Goal: Transaction & Acquisition: Book appointment/travel/reservation

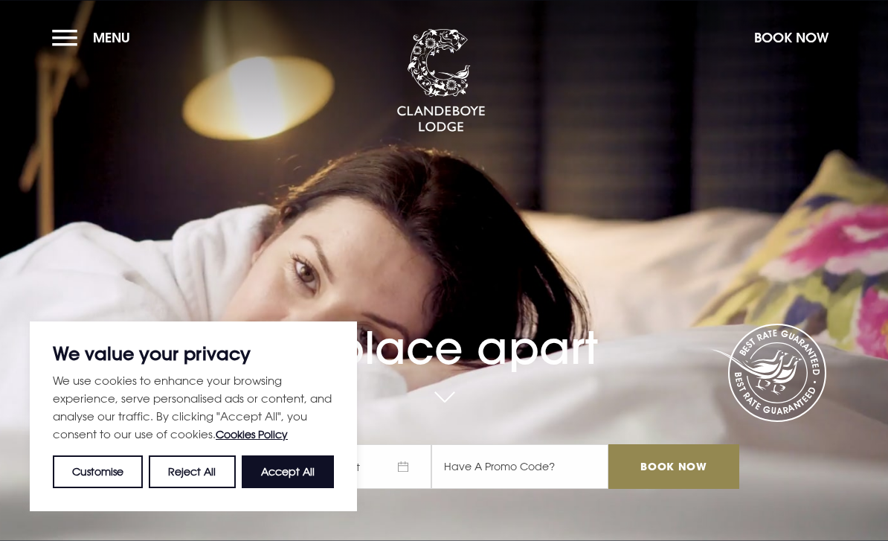
click at [288, 471] on button "Accept All" at bounding box center [288, 471] width 92 height 33
checkbox input "true"
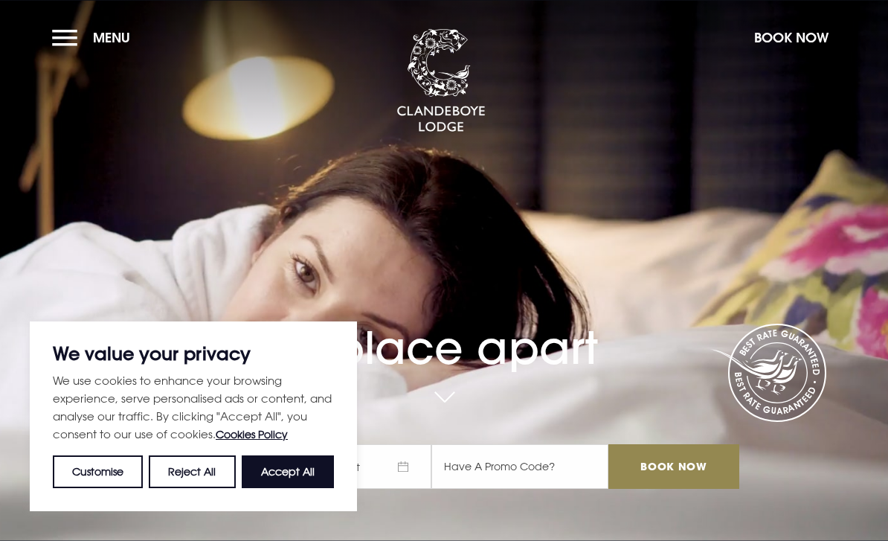
checkbox input "true"
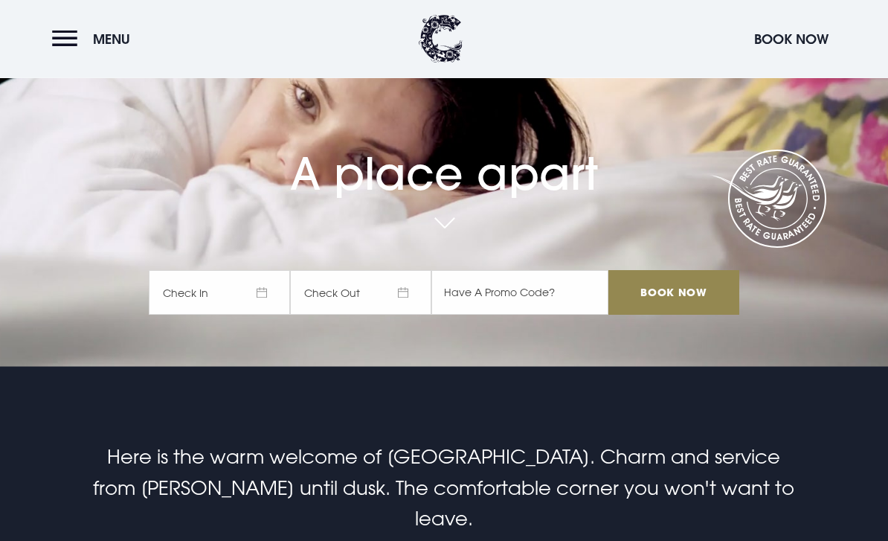
click at [209, 315] on span "Check In" at bounding box center [219, 293] width 141 height 45
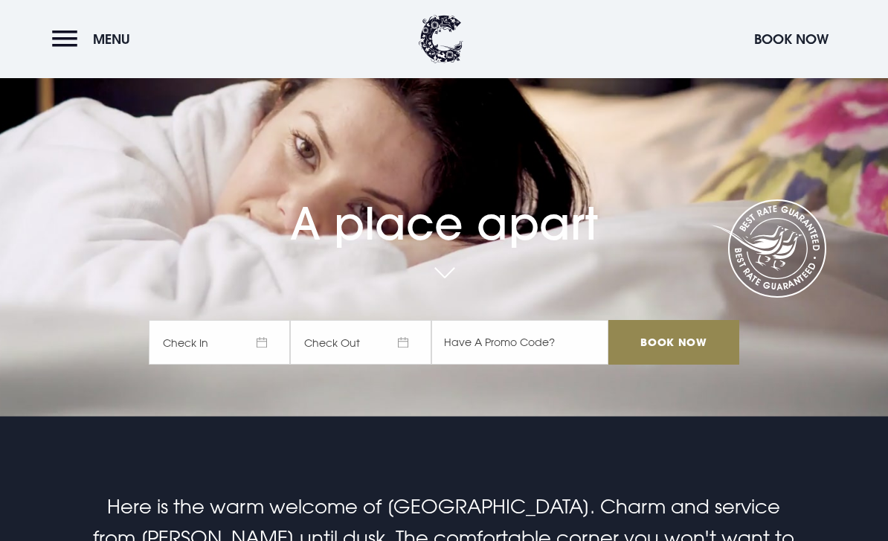
scroll to position [112, 0]
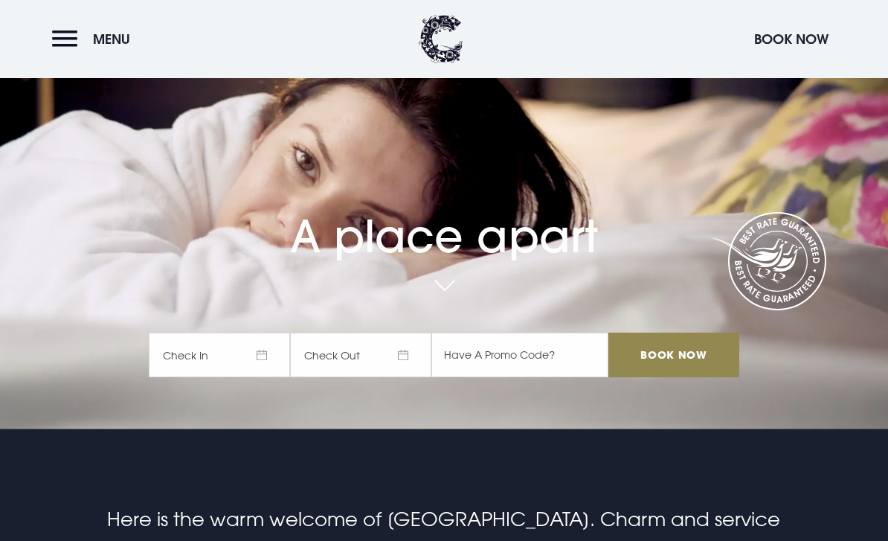
click at [216, 377] on span "Check In" at bounding box center [219, 354] width 141 height 45
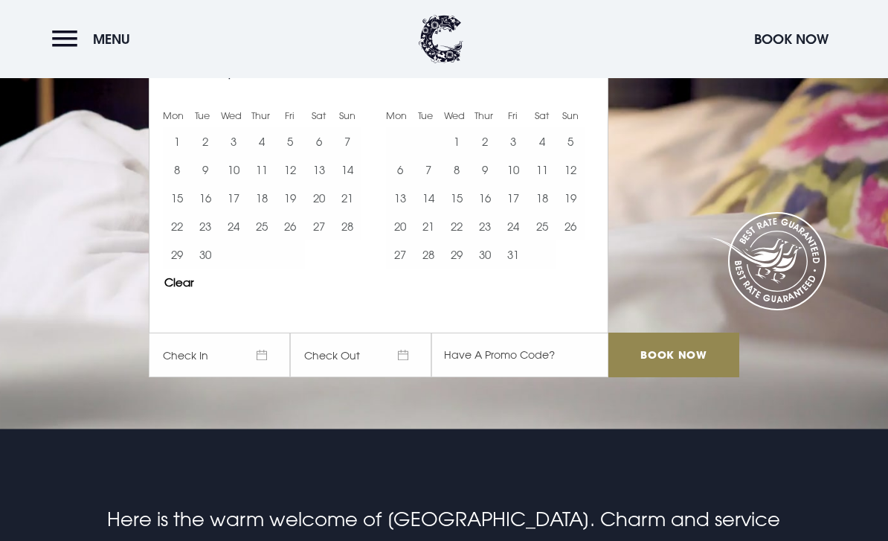
click at [260, 184] on button "11" at bounding box center [262, 169] width 28 height 28
click at [349, 184] on button "14" at bounding box center [347, 169] width 28 height 28
click at [680, 377] on input "Book Now" at bounding box center [673, 354] width 131 height 45
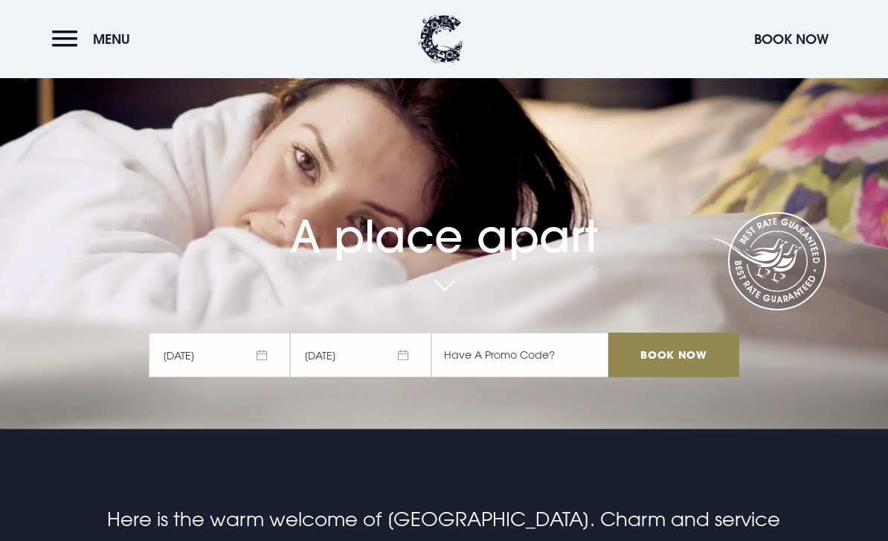
scroll to position [159, 0]
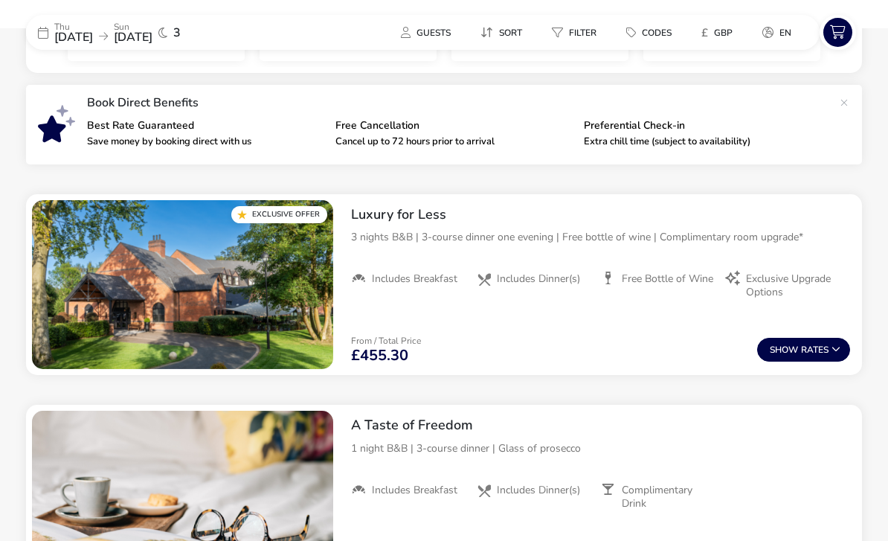
scroll to position [463, 0]
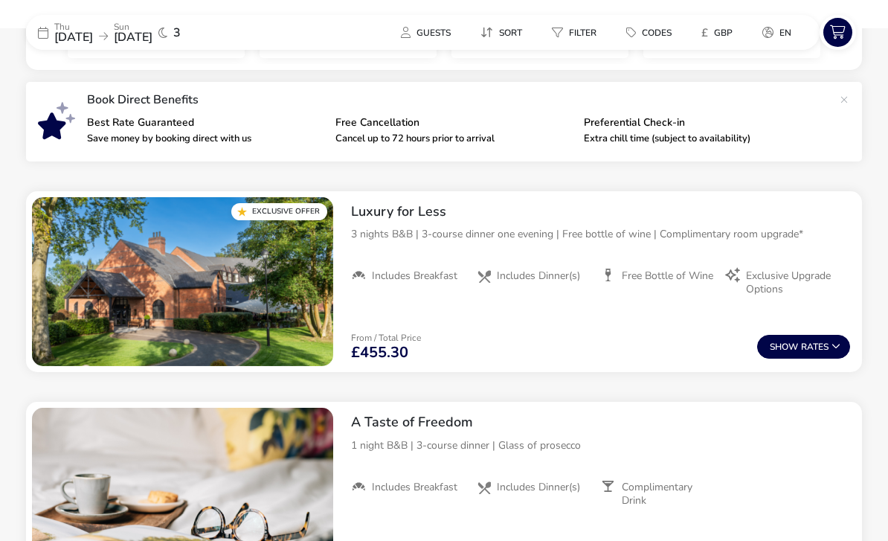
click at [796, 342] on span "Show" at bounding box center [784, 347] width 31 height 10
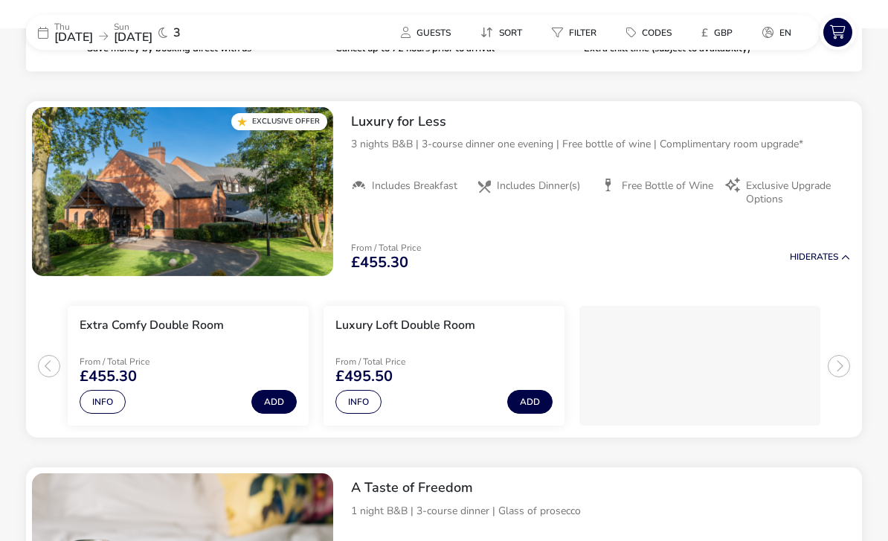
scroll to position [579, 0]
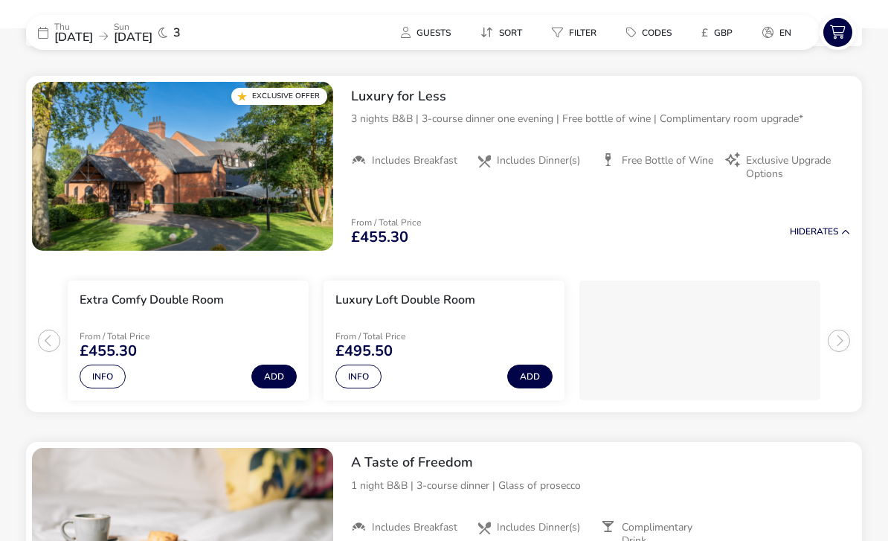
click at [100, 378] on button "Info" at bounding box center [103, 376] width 46 height 24
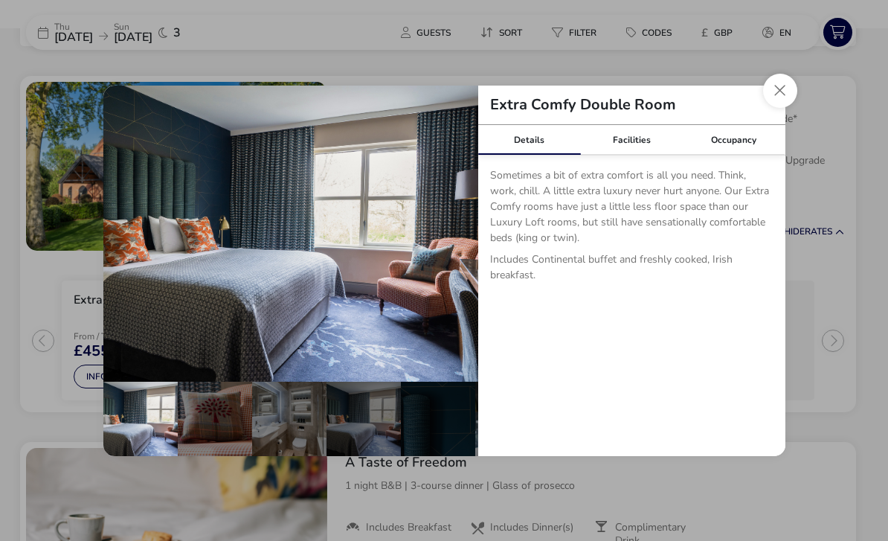
click at [781, 108] on button "Close dialog" at bounding box center [780, 91] width 34 height 34
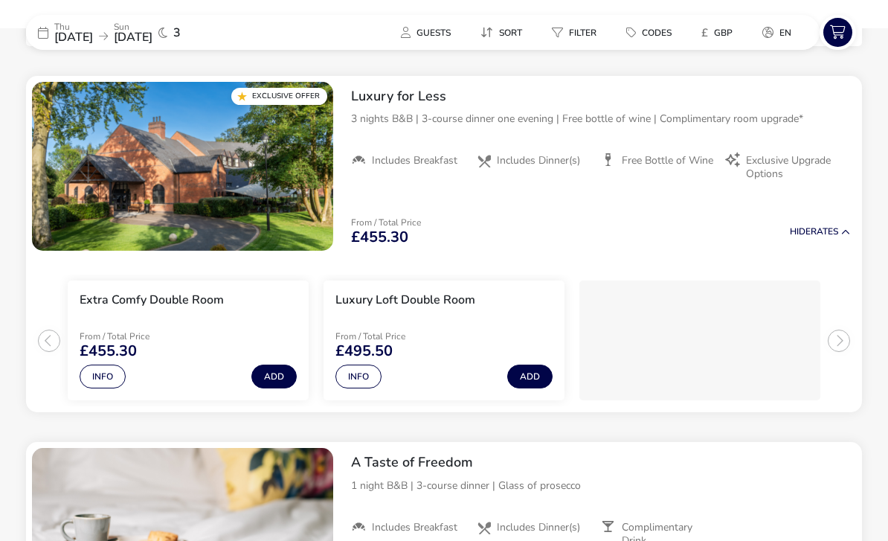
click at [372, 230] on span "£455.30" at bounding box center [379, 237] width 57 height 15
click at [278, 375] on button "Add" at bounding box center [273, 376] width 45 height 24
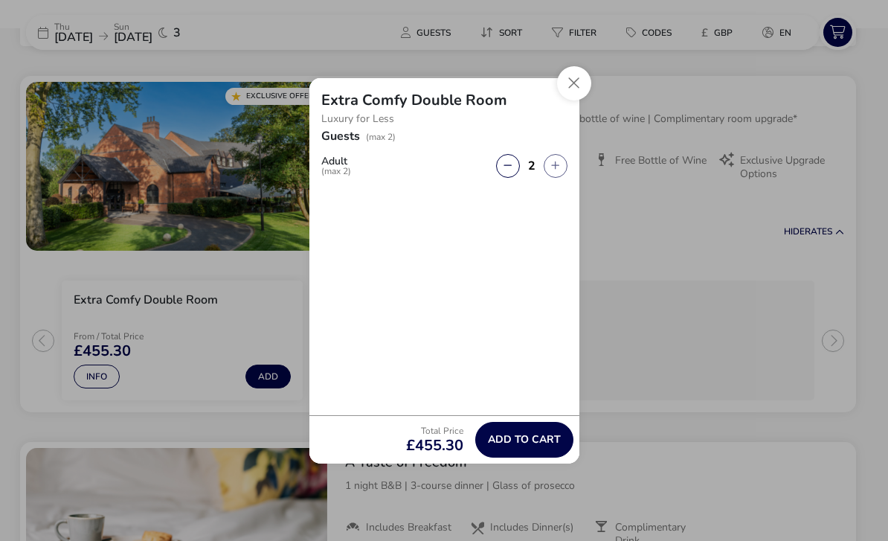
click at [576, 100] on button "Close" at bounding box center [574, 83] width 34 height 34
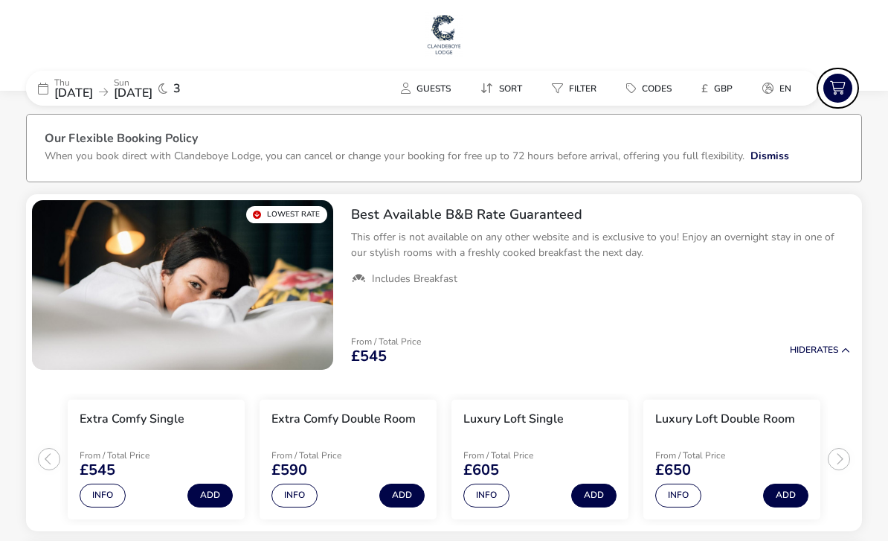
scroll to position [0, 0]
